Goal: Task Accomplishment & Management: Manage account settings

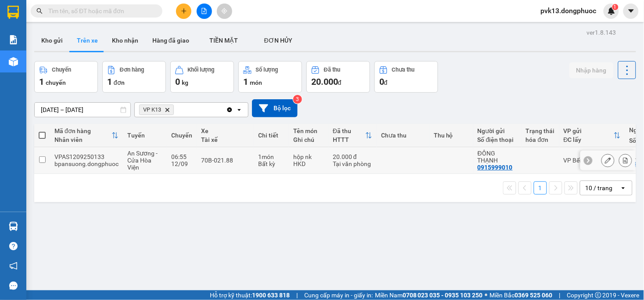
click at [391, 162] on td at bounding box center [403, 160] width 53 height 27
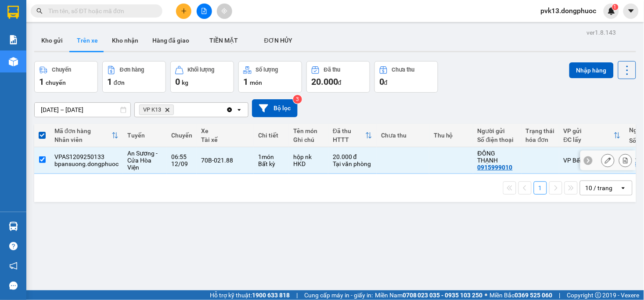
drag, startPoint x: 435, startPoint y: 159, endPoint x: 302, endPoint y: 107, distance: 143.4
click at [435, 154] on td at bounding box center [452, 160] width 44 height 27
checkbox input "false"
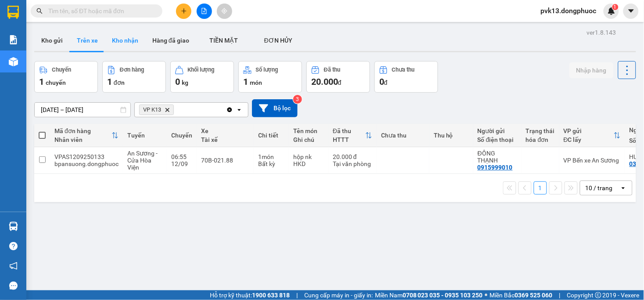
click at [118, 44] on button "Kho nhận" at bounding box center [125, 40] width 40 height 21
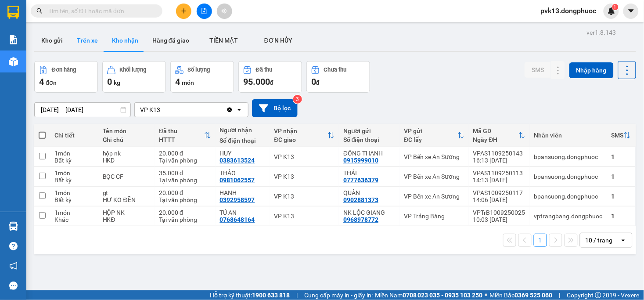
click at [88, 40] on button "Trên xe" at bounding box center [87, 40] width 35 height 21
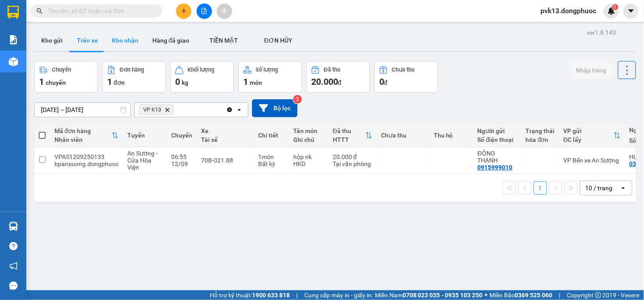
click at [125, 41] on button "Kho nhận" at bounding box center [125, 40] width 40 height 21
type input "[DATE] – [DATE]"
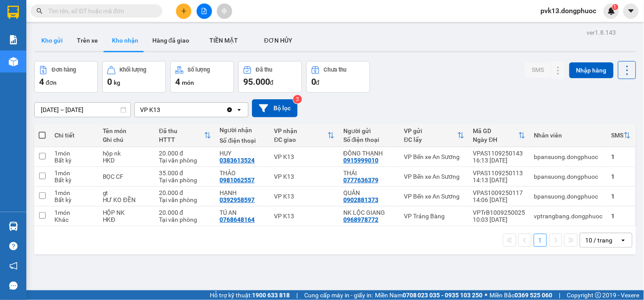
click at [42, 44] on button "Kho gửi" at bounding box center [52, 40] width 36 height 21
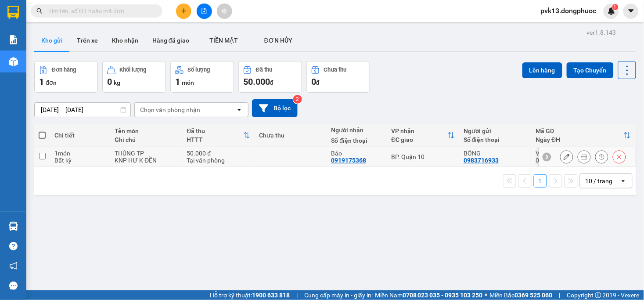
click at [267, 157] on td at bounding box center [291, 157] width 72 height 20
checkbox input "true"
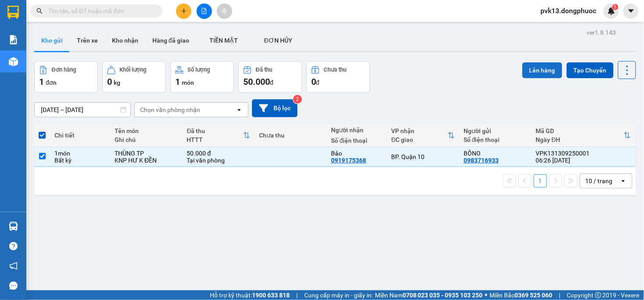
click at [529, 69] on button "Lên hàng" at bounding box center [543, 70] width 40 height 16
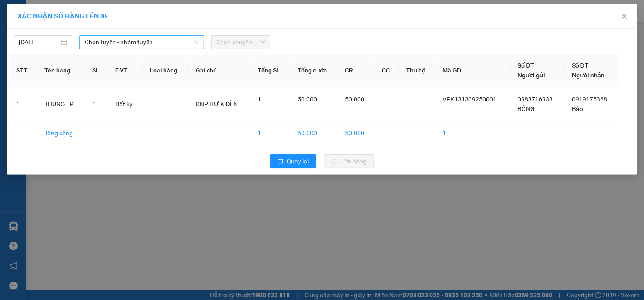
click at [128, 42] on span "Chọn tuyến - nhóm tuyến" at bounding box center [142, 42] width 114 height 13
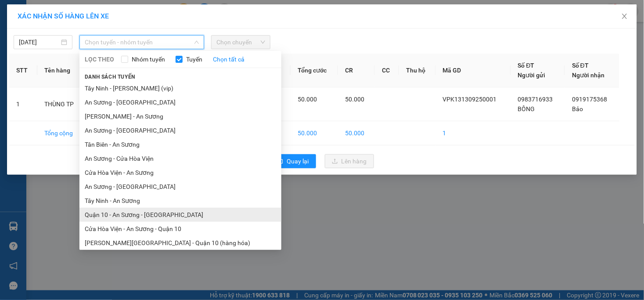
scroll to position [32, 0]
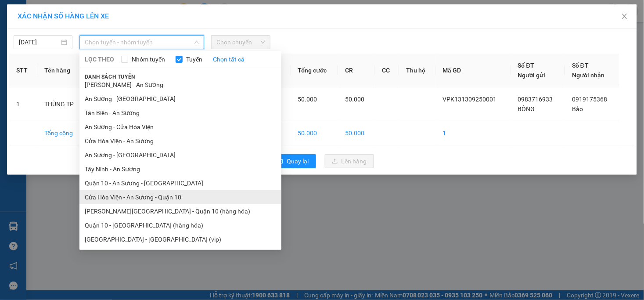
click at [140, 199] on li "Cửa Hòa Viện - An Sương - Quận 10" at bounding box center [181, 197] width 202 height 14
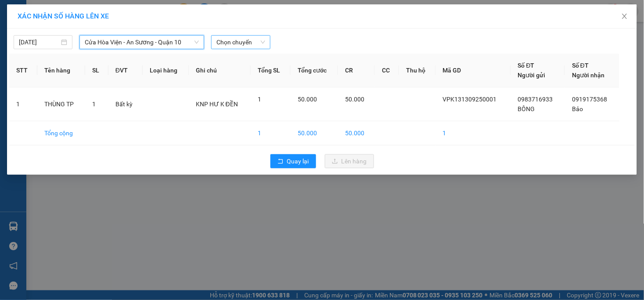
click at [231, 41] on span "Chọn chuyến" at bounding box center [241, 42] width 48 height 13
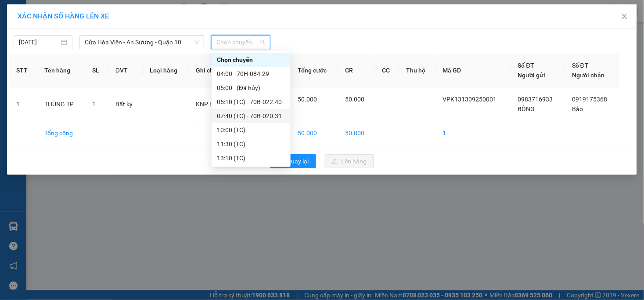
click at [266, 118] on div "07:40 (TC) - 70B-020.31" at bounding box center [251, 116] width 69 height 10
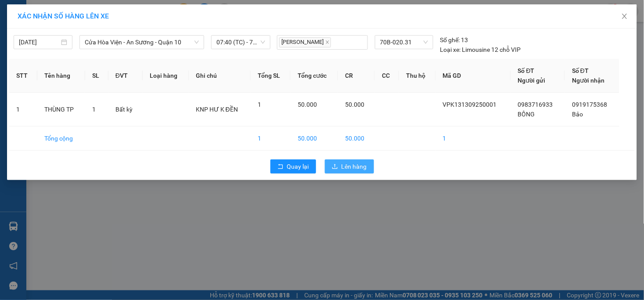
click at [350, 165] on span "Lên hàng" at bounding box center [354, 167] width 25 height 10
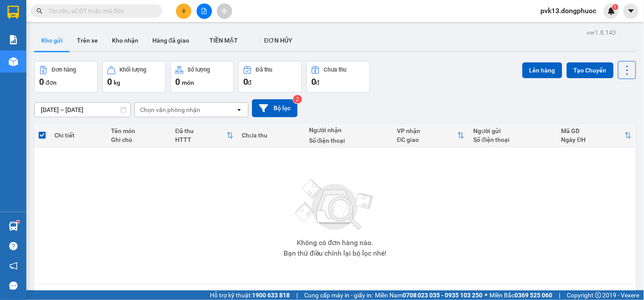
click at [228, 238] on div "Không có đơn hàng nào. Bạn thử điều chỉnh lại bộ lọc nhé!" at bounding box center [335, 216] width 593 height 132
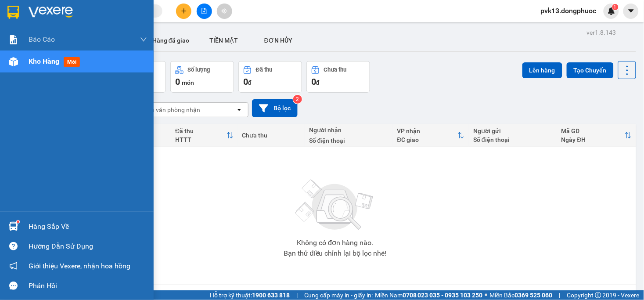
click at [14, 226] on img at bounding box center [13, 226] width 9 height 9
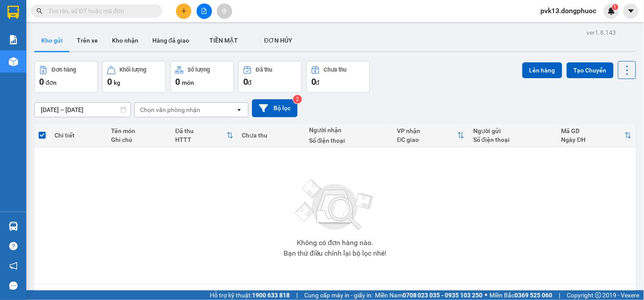
click at [425, 201] on section "Kết quả tìm kiếm ( 0 ) Bộ lọc No Data pvk13.dongphuoc 1 Báo cáo Mẫu 1: Báo cáo …" at bounding box center [322, 150] width 644 height 300
click at [93, 45] on button "Trên xe" at bounding box center [87, 40] width 35 height 21
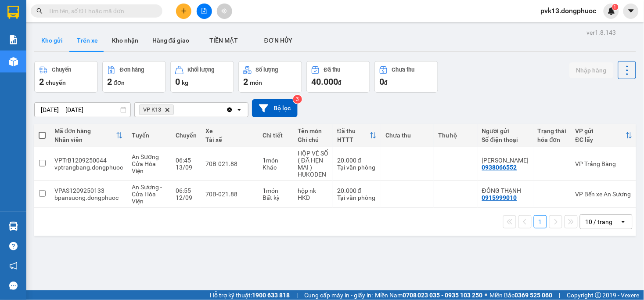
click at [45, 42] on button "Kho gửi" at bounding box center [52, 40] width 36 height 21
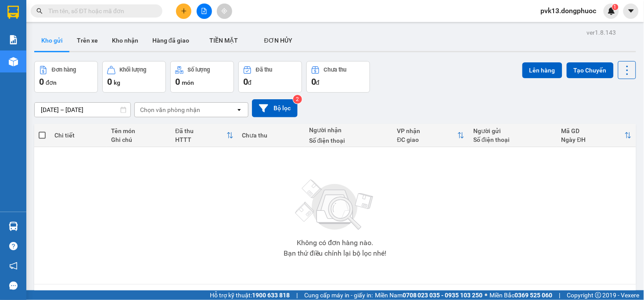
click at [190, 10] on button at bounding box center [183, 11] width 15 height 15
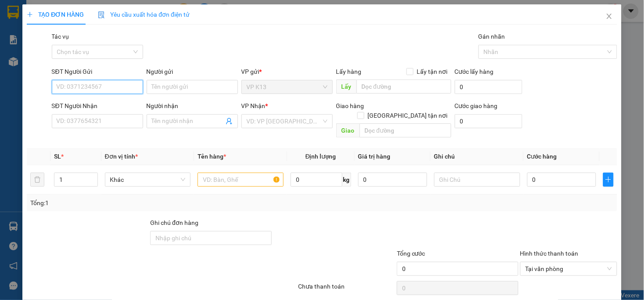
click at [106, 87] on input "SĐT Người Gửi" at bounding box center [97, 87] width 91 height 14
type input "0931219525"
click at [116, 102] on div "0931219525 - THẮNG" at bounding box center [96, 105] width 80 height 10
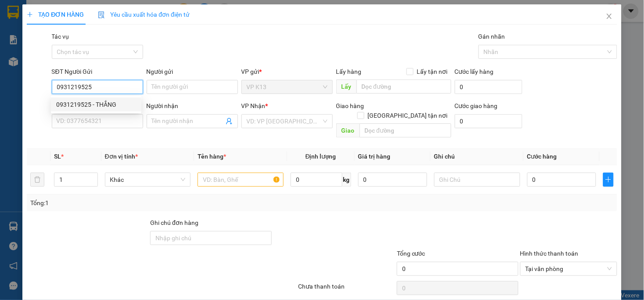
type input "THẮNG"
type input "0908534019"
type input "QUYẾT"
type input "40.000"
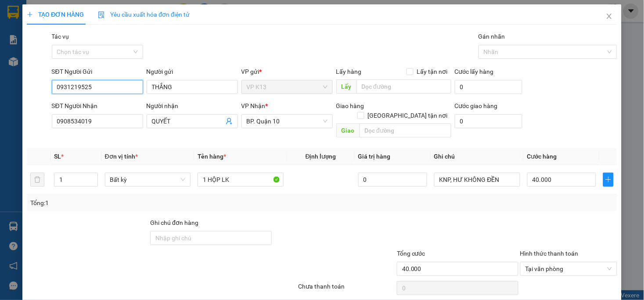
scroll to position [25, 0]
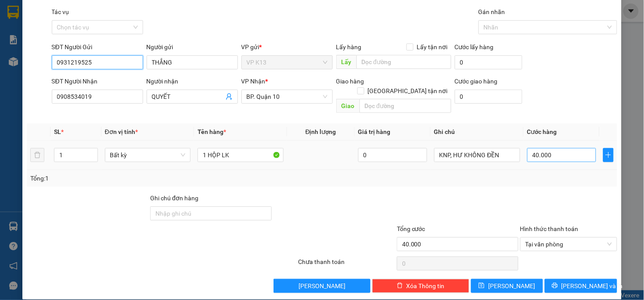
type input "0931219525"
click at [570, 151] on input "40.000" at bounding box center [562, 155] width 69 height 14
type input "3"
type input "30"
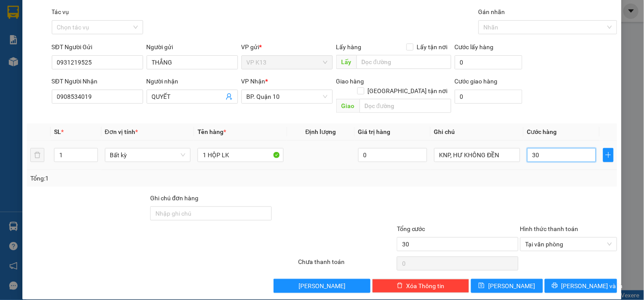
type input "300"
type input "3.000"
type input "30.000"
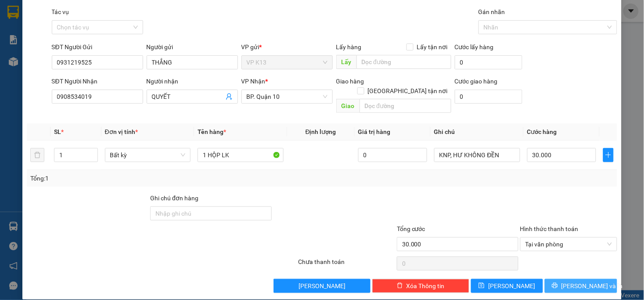
click at [576, 281] on span "[PERSON_NAME] và In" at bounding box center [592, 286] width 61 height 10
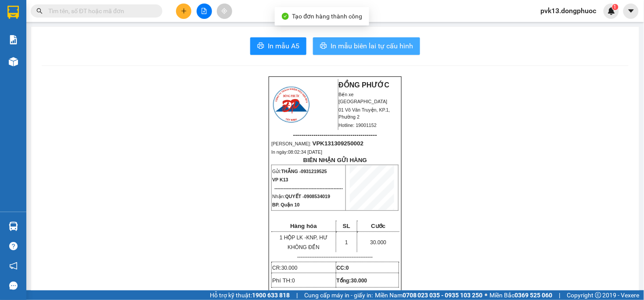
click at [358, 44] on span "In mẫu biên lai tự cấu hình" at bounding box center [372, 45] width 83 height 11
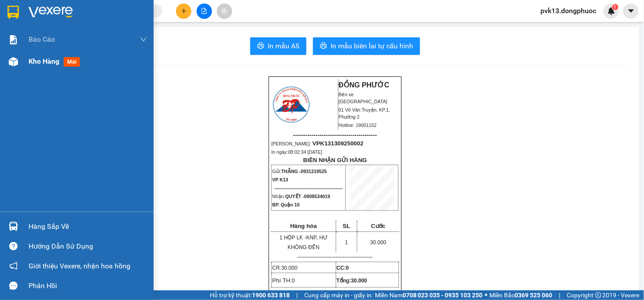
click at [14, 63] on img at bounding box center [13, 61] width 9 height 9
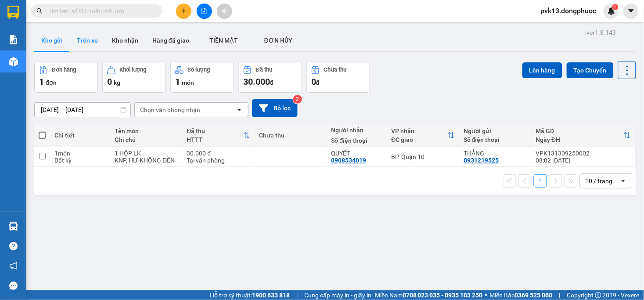
click at [78, 40] on button "Trên xe" at bounding box center [87, 40] width 35 height 21
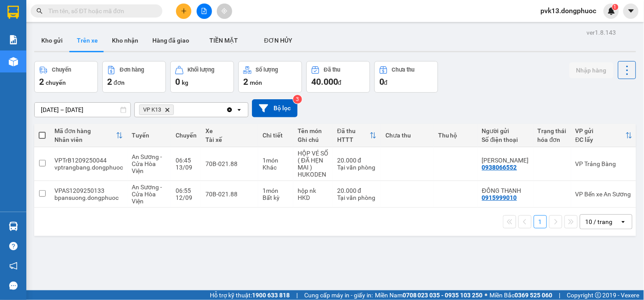
drag, startPoint x: 315, startPoint y: 211, endPoint x: 347, endPoint y: 218, distance: 32.8
click at [347, 218] on div "1 10 / trang open" at bounding box center [335, 222] width 602 height 28
click at [125, 37] on button "Kho nhận" at bounding box center [125, 40] width 40 height 21
type input "[DATE] – [DATE]"
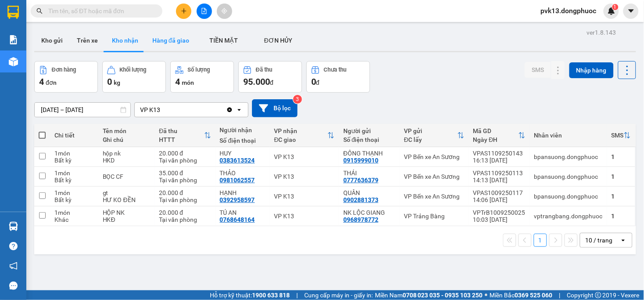
click at [164, 44] on button "Hàng đã giao" at bounding box center [170, 40] width 51 height 21
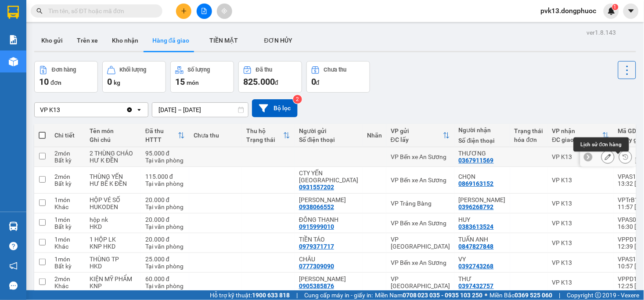
click at [623, 160] on icon at bounding box center [626, 157] width 6 height 6
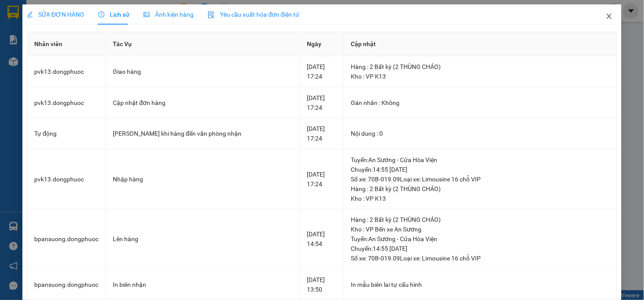
click at [606, 16] on icon "close" at bounding box center [609, 16] width 7 height 7
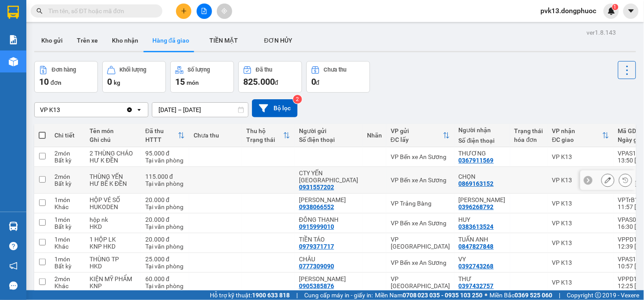
scroll to position [49, 0]
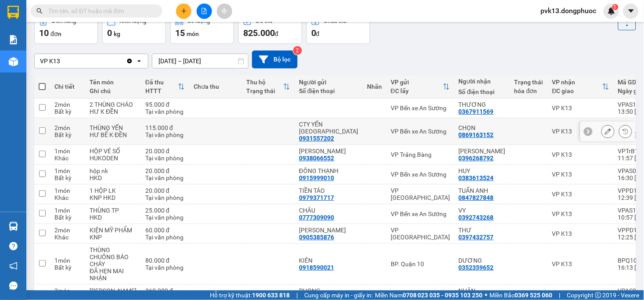
click at [623, 134] on icon at bounding box center [626, 131] width 6 height 6
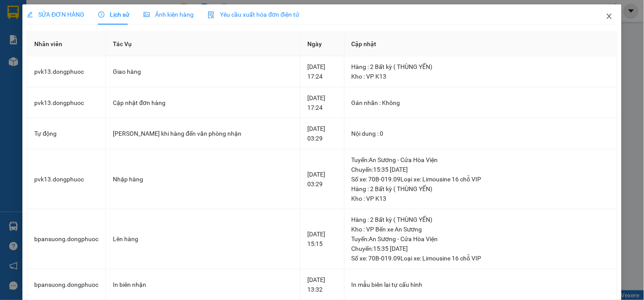
click at [606, 14] on icon "close" at bounding box center [609, 16] width 7 height 7
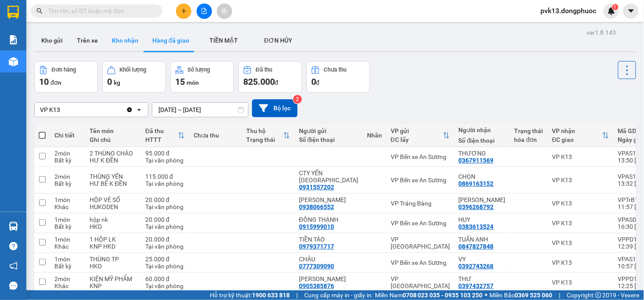
drag, startPoint x: 111, startPoint y: 40, endPoint x: 118, endPoint y: 44, distance: 7.7
click at [112, 40] on button "Kho nhận" at bounding box center [125, 40] width 40 height 21
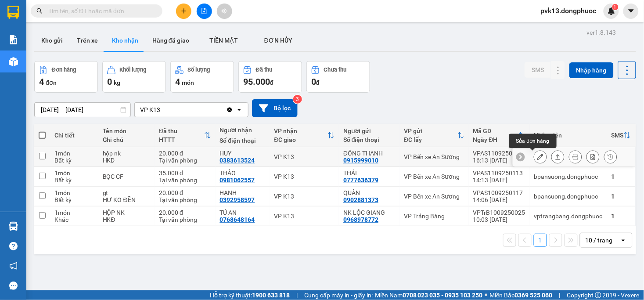
click at [538, 156] on icon at bounding box center [541, 157] width 6 height 6
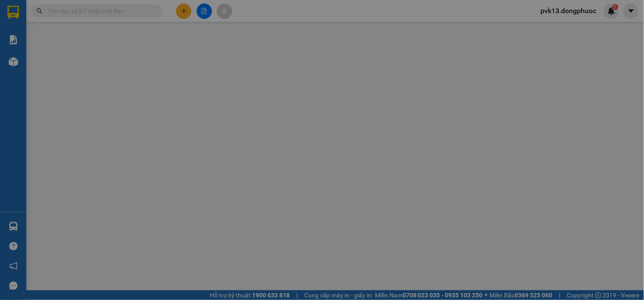
type input "0915999010"
type input "ĐÔNG THẠNH"
type input "0383613524"
type input "HUY"
type input "20.000"
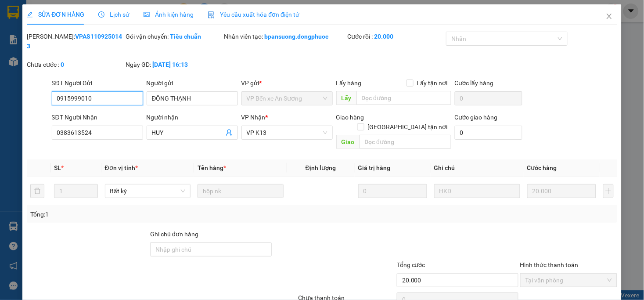
scroll to position [22, 0]
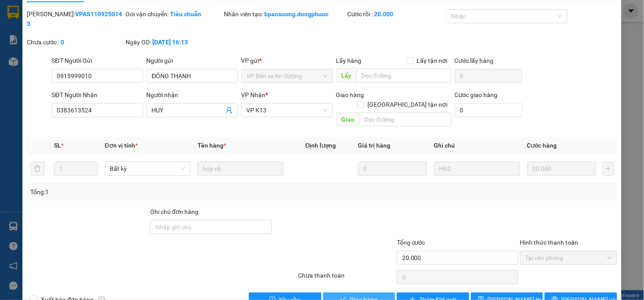
click at [358, 295] on span "Giao hàng" at bounding box center [364, 300] width 28 height 10
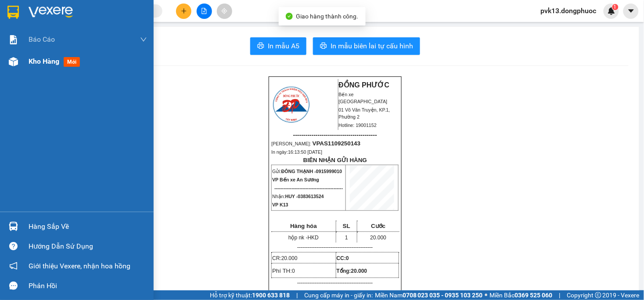
click at [18, 66] on img at bounding box center [13, 61] width 9 height 9
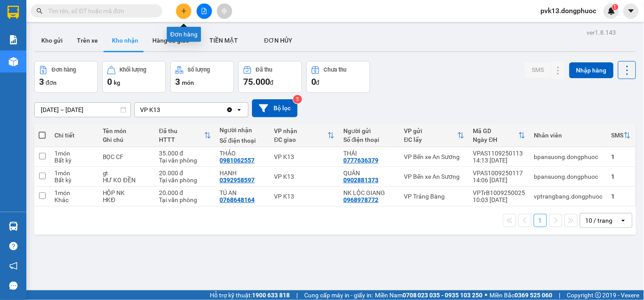
click at [184, 11] on icon "plus" at bounding box center [184, 11] width 6 height 6
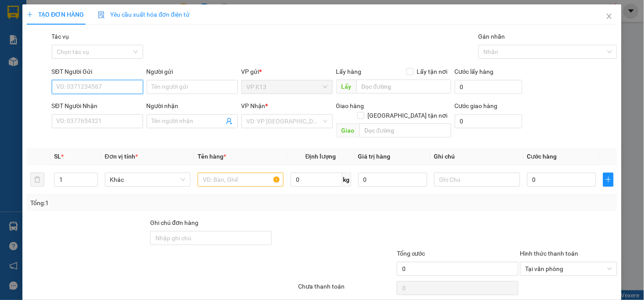
click at [106, 86] on input "SĐT Người Gửi" at bounding box center [97, 87] width 91 height 14
click at [106, 87] on input "SĐT Người Gửi" at bounding box center [97, 87] width 91 height 14
click at [109, 103] on div "0383613524 - HUY" at bounding box center [96, 105] width 80 height 10
type input "0383613524"
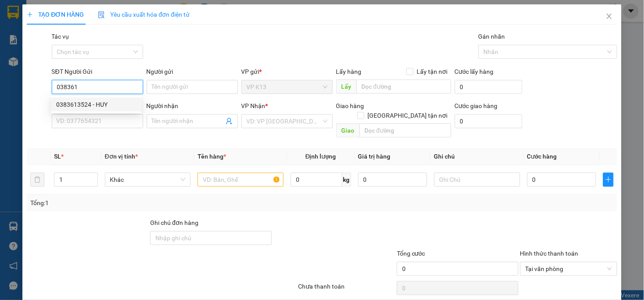
type input "HUY"
type input "0915999010"
type input "ĐÔNG THẠNH"
type input "20.000"
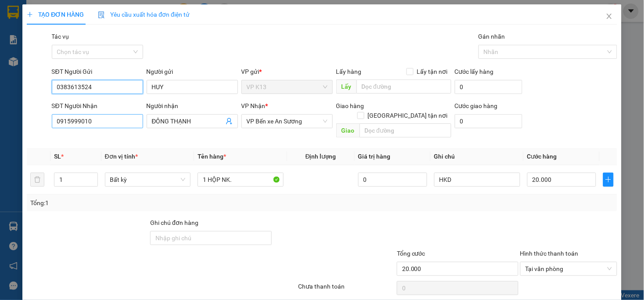
type input "0383613524"
click at [99, 120] on input "0915999010" at bounding box center [97, 121] width 91 height 14
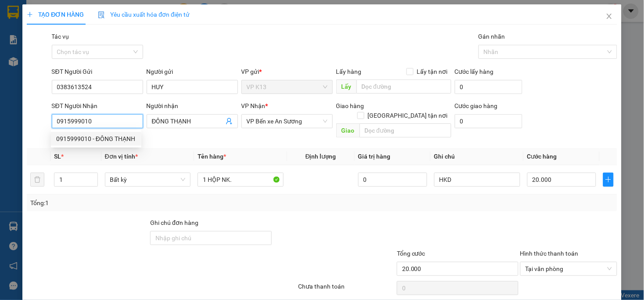
click at [109, 137] on div "0915999010 - ĐÔNG THẠNH" at bounding box center [96, 139] width 80 height 10
click at [113, 127] on input "0915999010" at bounding box center [97, 121] width 91 height 14
click at [116, 150] on div "0976290978 - HẠNH LABO" at bounding box center [96, 153] width 80 height 10
type input "0976290978"
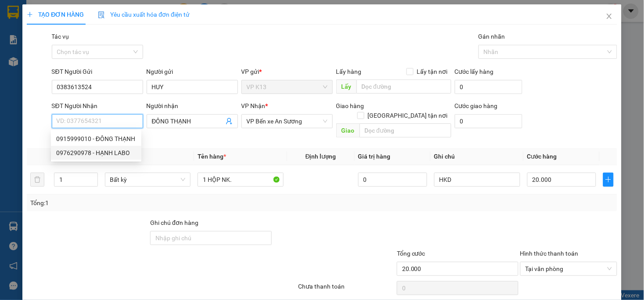
type input "HẠNH LABO"
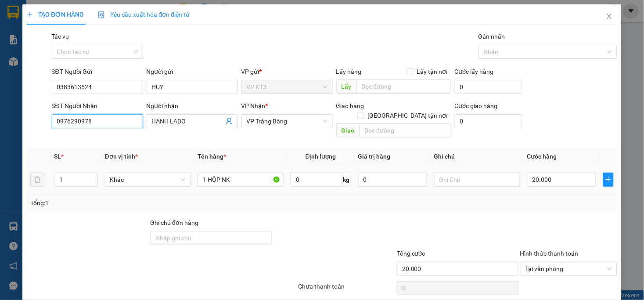
scroll to position [25, 0]
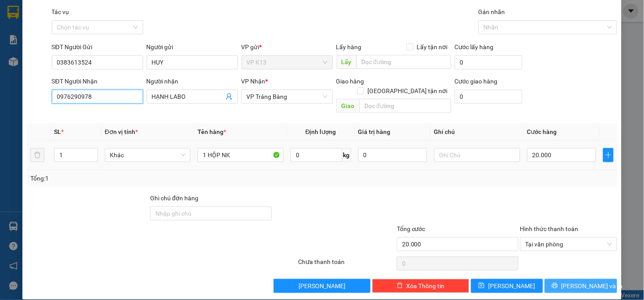
type input "0976290978"
click at [575, 281] on span "[PERSON_NAME] và In" at bounding box center [592, 286] width 61 height 10
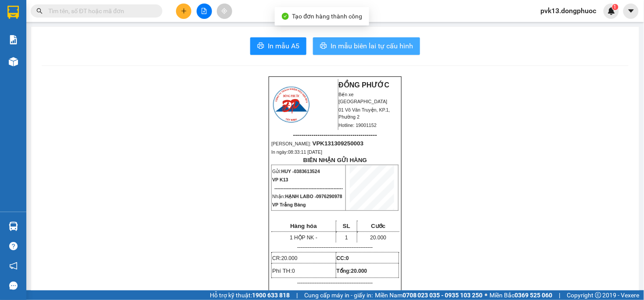
drag, startPoint x: 349, startPoint y: 43, endPoint x: 332, endPoint y: 95, distance: 54.5
click at [349, 43] on span "In mẫu biên lai tự cấu hình" at bounding box center [372, 45] width 83 height 11
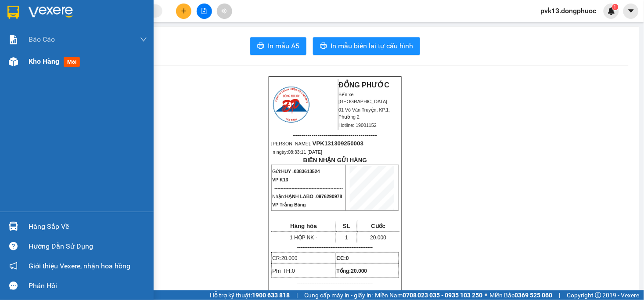
drag, startPoint x: 29, startPoint y: 54, endPoint x: 31, endPoint y: 62, distance: 8.2
click at [29, 56] on div "Kho hàng mới" at bounding box center [88, 62] width 119 height 22
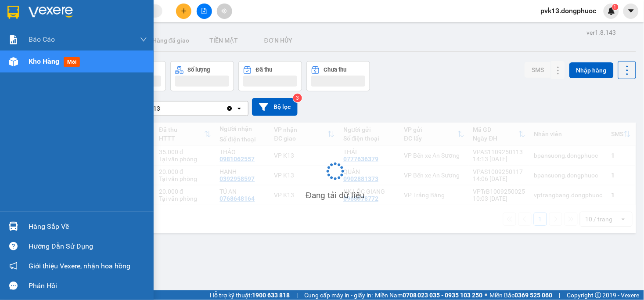
click at [31, 62] on span "Kho hàng" at bounding box center [44, 61] width 31 height 8
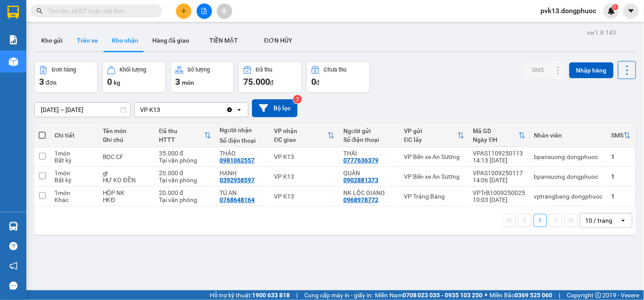
click at [91, 36] on button "Trên xe" at bounding box center [87, 40] width 35 height 21
type input "[DATE] – [DATE]"
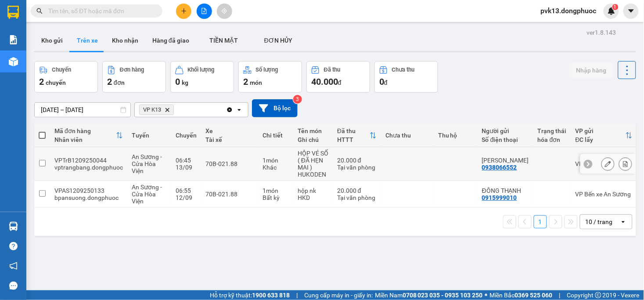
drag, startPoint x: 405, startPoint y: 164, endPoint x: 392, endPoint y: 195, distance: 33.1
click at [404, 164] on td at bounding box center [407, 164] width 53 height 34
checkbox input "true"
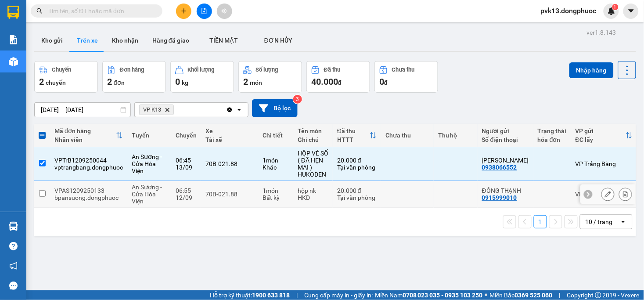
click at [400, 191] on td at bounding box center [407, 194] width 53 height 27
checkbox input "true"
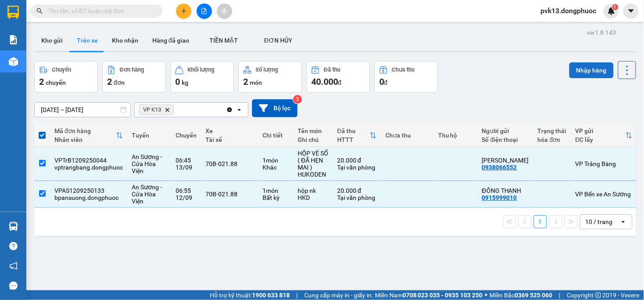
click at [578, 65] on button "Nhập hàng" at bounding box center [592, 70] width 44 height 16
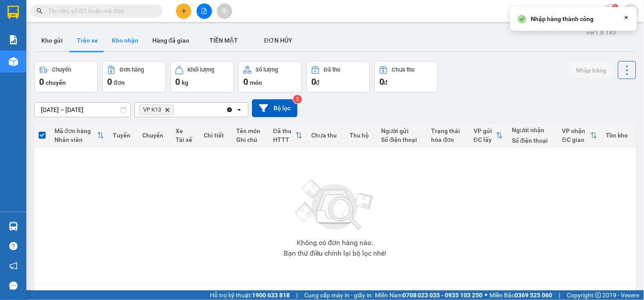
click at [137, 41] on button "Kho nhận" at bounding box center [125, 40] width 40 height 21
type input "[DATE] – [DATE]"
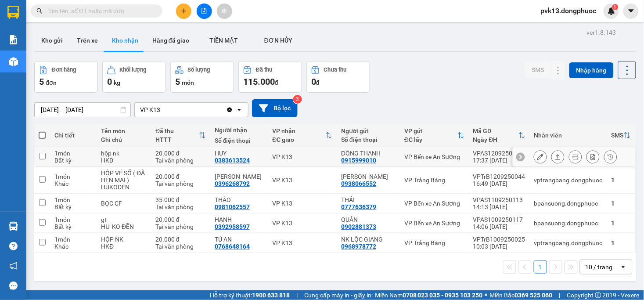
click at [535, 155] on button at bounding box center [541, 156] width 12 height 15
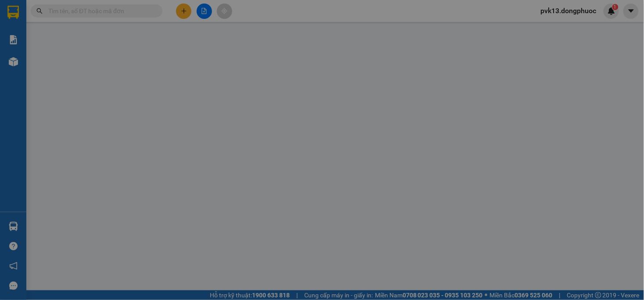
type input "0915999010"
type input "ĐÔNG THẠNH"
type input "0383613524"
type input "HUY"
type input "20.000"
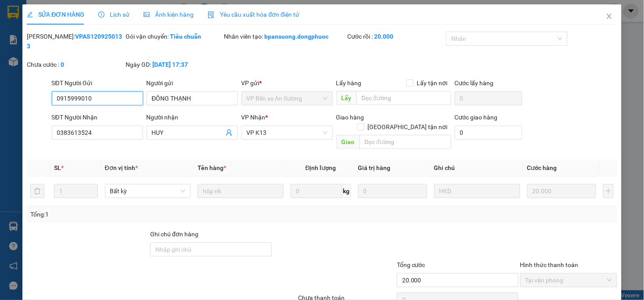
scroll to position [27, 0]
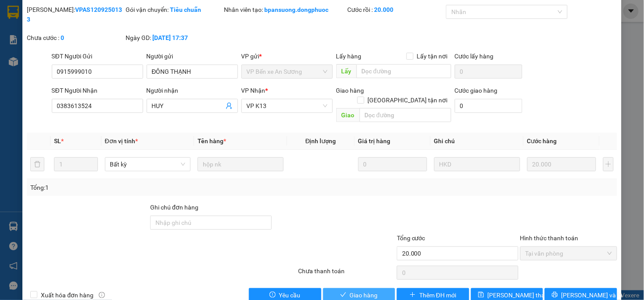
drag, startPoint x: 354, startPoint y: 273, endPoint x: 249, endPoint y: 242, distance: 109.3
click at [354, 290] on span "Giao hàng" at bounding box center [364, 295] width 28 height 10
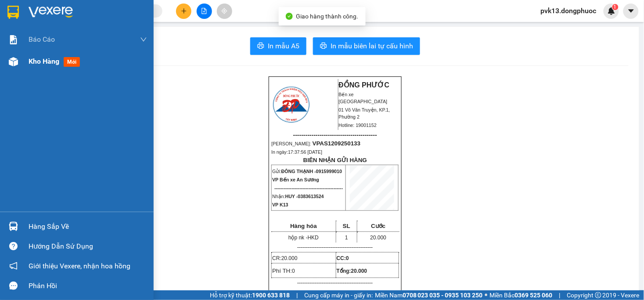
click at [29, 59] on span "Kho hàng" at bounding box center [44, 61] width 31 height 8
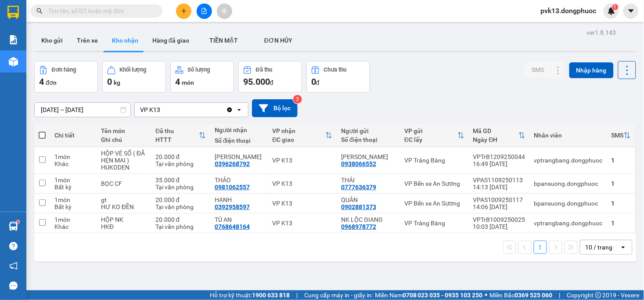
click at [55, 37] on button "Kho gửi" at bounding box center [52, 40] width 36 height 21
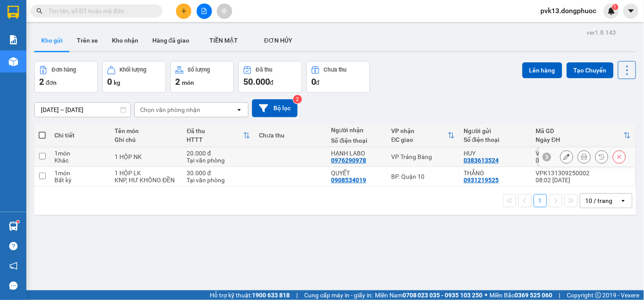
click at [272, 151] on td at bounding box center [291, 157] width 72 height 20
checkbox input "true"
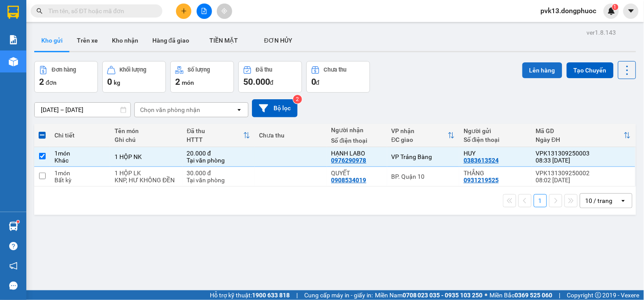
click at [535, 67] on button "Lên hàng" at bounding box center [543, 70] width 40 height 16
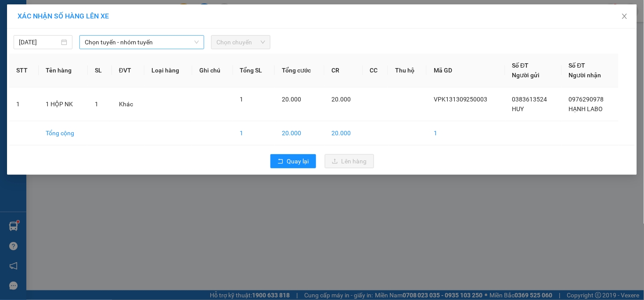
click at [117, 41] on span "Chọn tuyến - nhóm tuyến" at bounding box center [142, 42] width 114 height 13
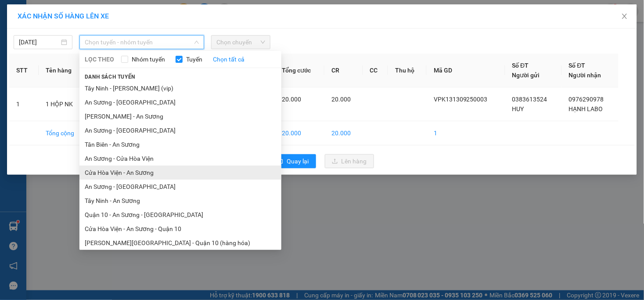
click at [134, 173] on li "Cửa Hòa Viện - An Sương" at bounding box center [181, 173] width 202 height 14
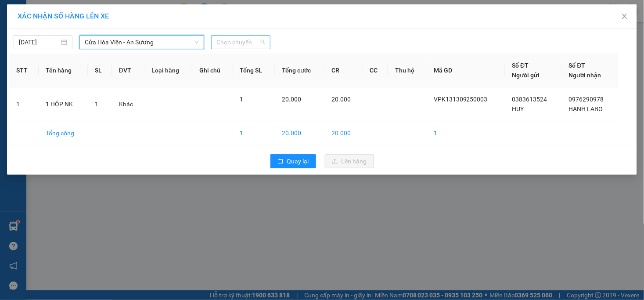
click at [227, 38] on span "Chọn chuyến" at bounding box center [241, 42] width 48 height 13
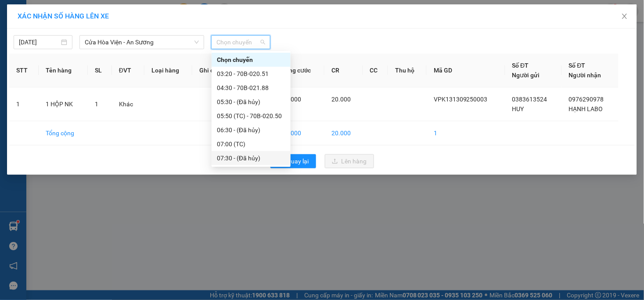
scroll to position [49, 0]
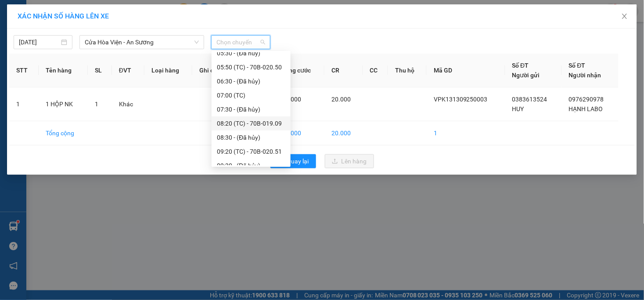
click at [259, 128] on div "08:20 (TC) - 70B-019.09" at bounding box center [251, 124] width 69 height 10
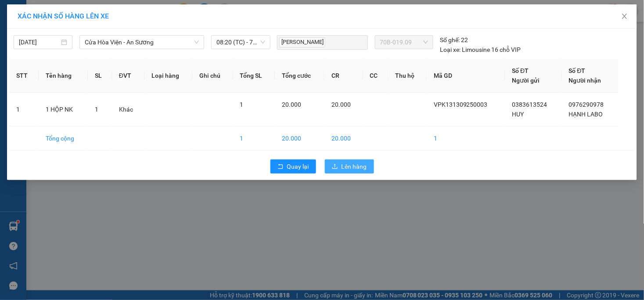
click at [353, 165] on span "Lên hàng" at bounding box center [354, 167] width 25 height 10
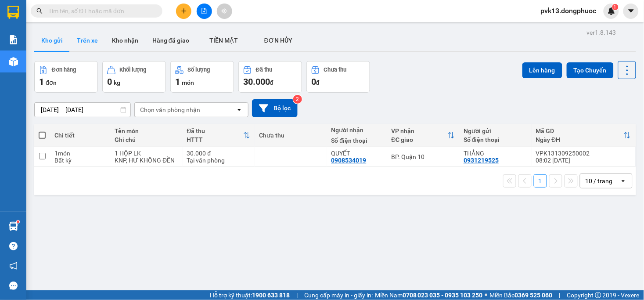
click at [77, 37] on button "Trên xe" at bounding box center [87, 40] width 35 height 21
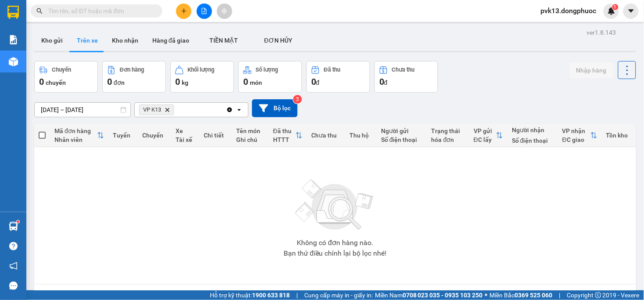
click at [169, 111] on icon "VP K13, close by backspace" at bounding box center [168, 110] width 4 height 4
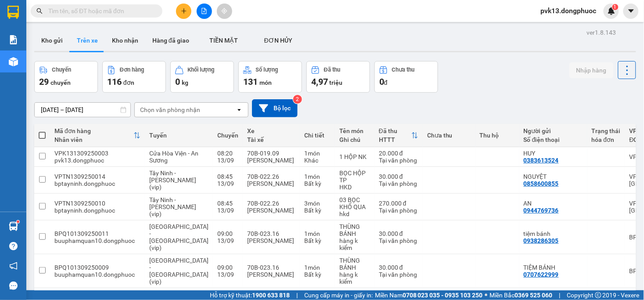
click at [167, 110] on div "Chọn văn phòng nhận" at bounding box center [170, 109] width 60 height 9
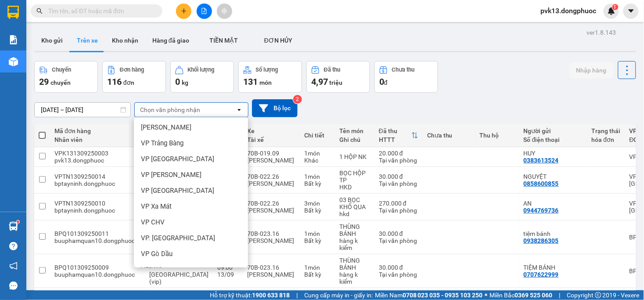
scroll to position [146, 0]
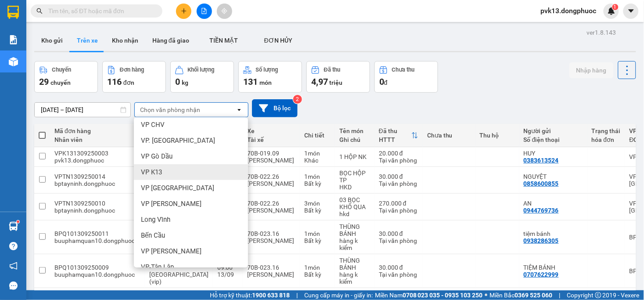
click at [163, 174] on div "VP K13" at bounding box center [191, 172] width 114 height 16
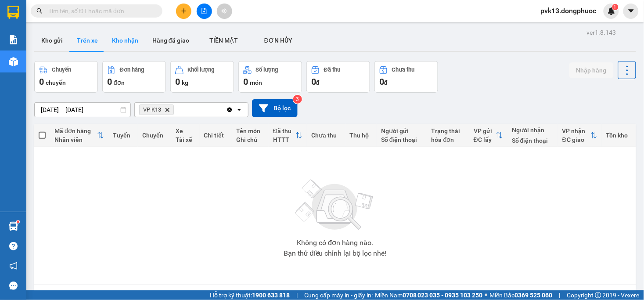
click at [112, 33] on button "Kho nhận" at bounding box center [125, 40] width 40 height 21
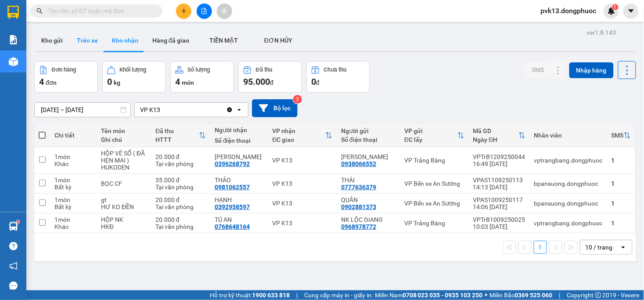
click at [89, 42] on button "Trên xe" at bounding box center [87, 40] width 35 height 21
type input "[DATE] – [DATE]"
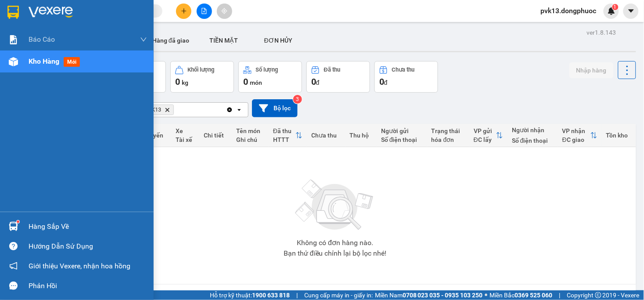
click at [25, 223] on div "Hàng sắp về" at bounding box center [77, 227] width 154 height 20
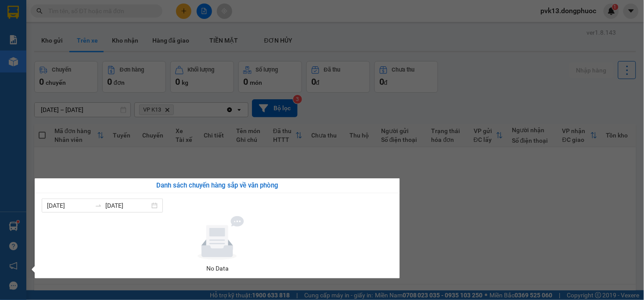
drag, startPoint x: 481, startPoint y: 217, endPoint x: 293, endPoint y: 182, distance: 191.5
click at [477, 214] on section "Kết quả tìm kiếm ( 0 ) Bộ lọc No Data pvk13.dongphuoc 1 Báo cáo Mẫu 1: Báo cáo …" at bounding box center [322, 150] width 644 height 300
